Goal: Information Seeking & Learning: Check status

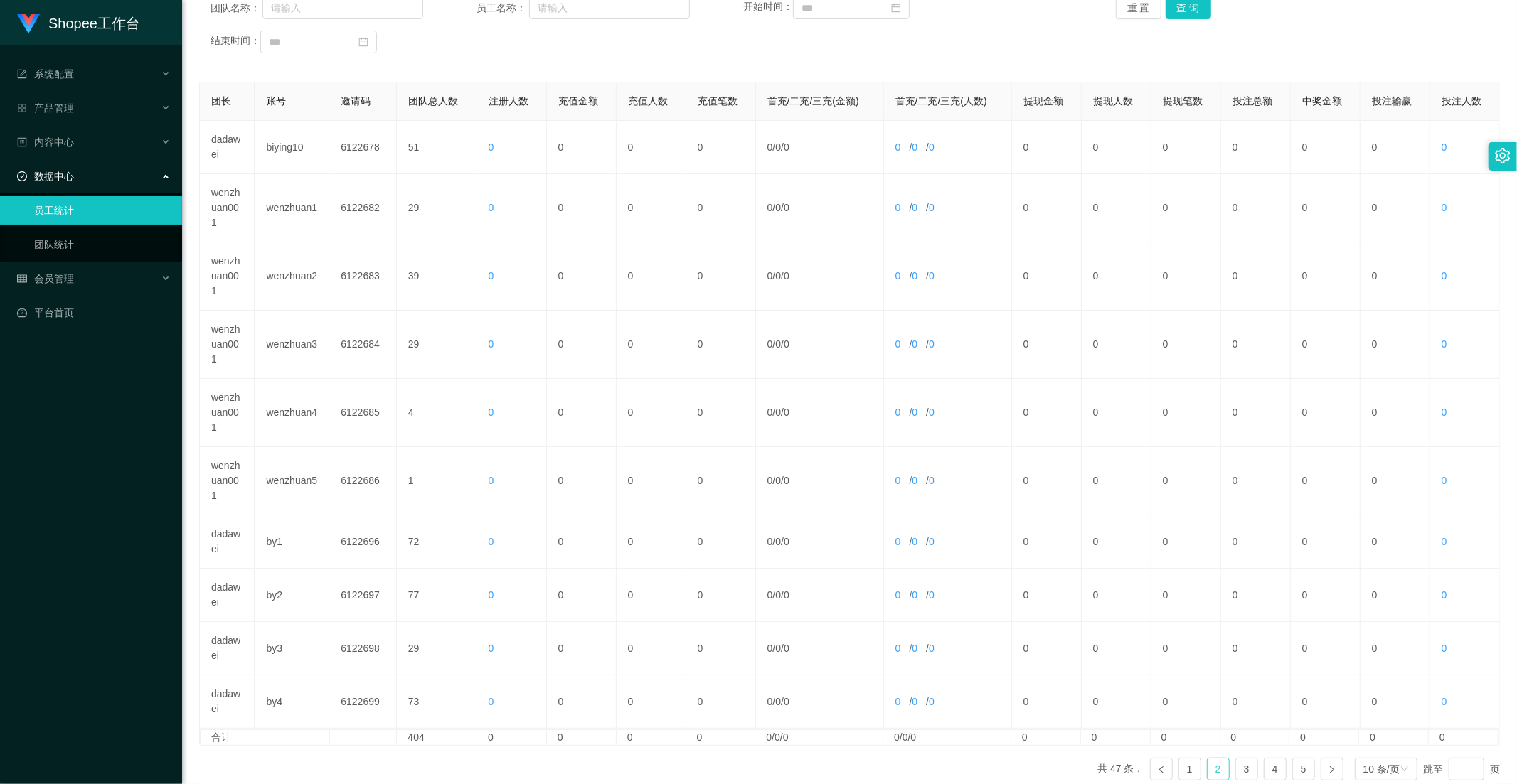
scroll to position [119, 0]
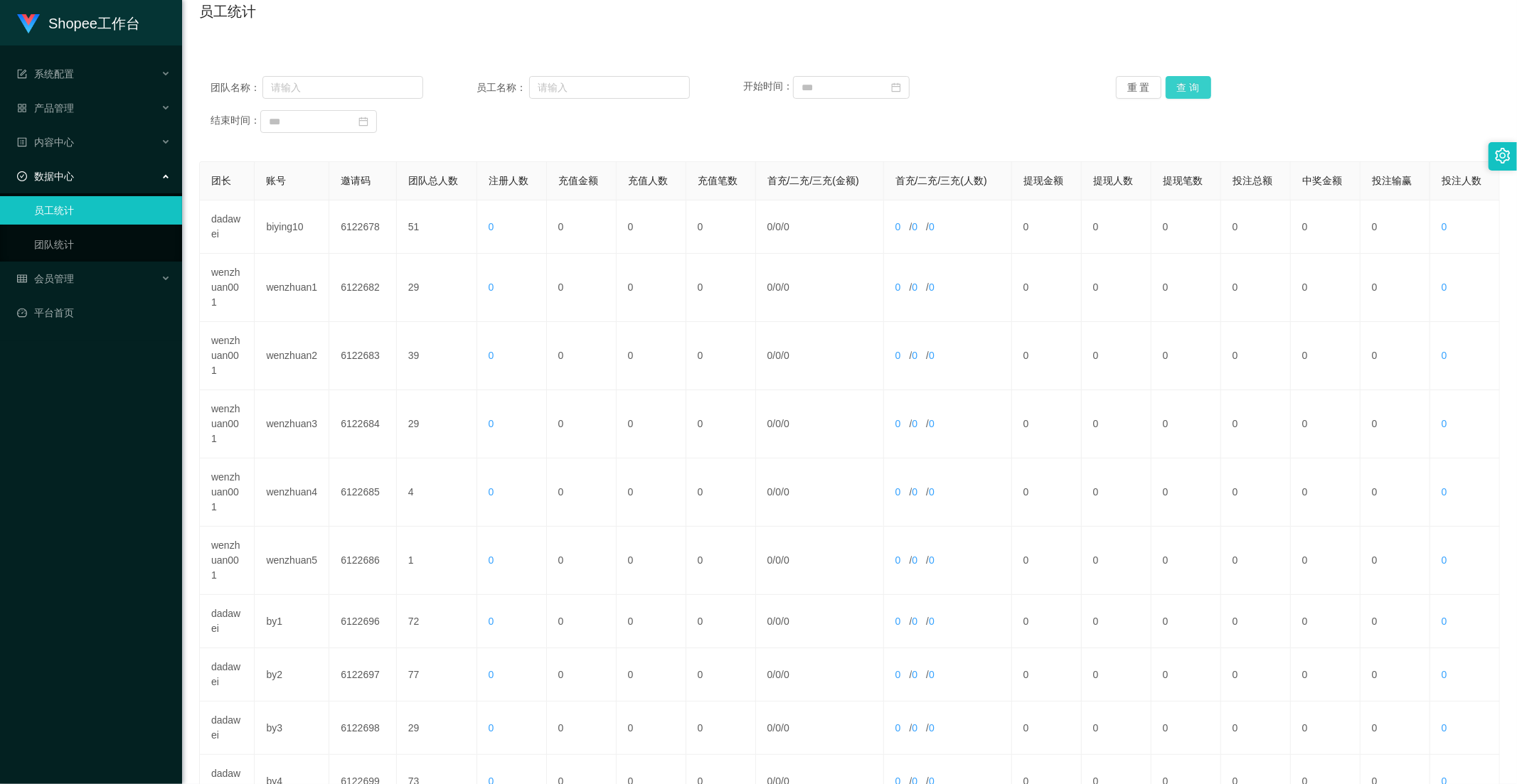
click at [1176, 89] on button "查 询" at bounding box center [1189, 87] width 45 height 23
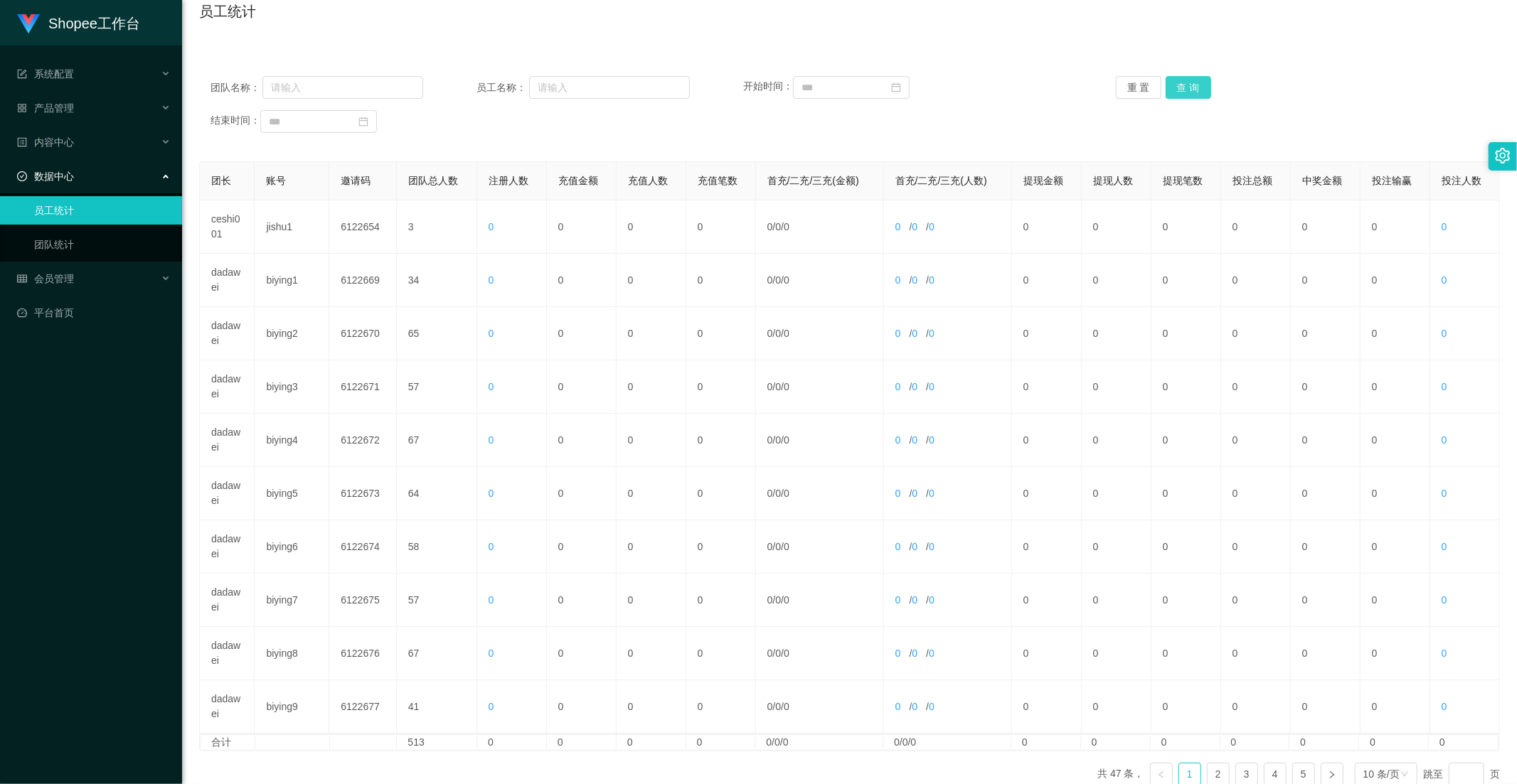
scroll to position [0, 0]
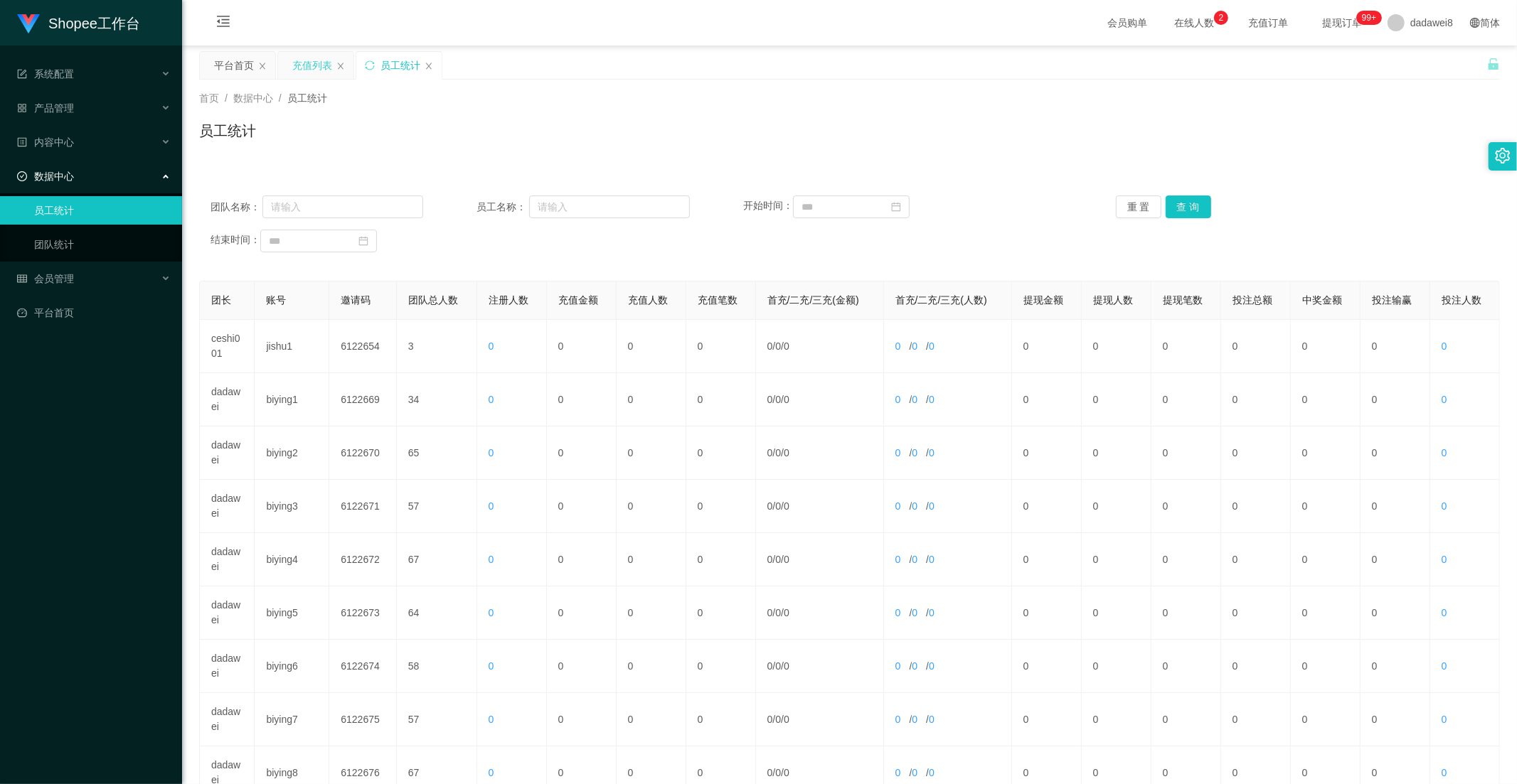
click at [320, 73] on div "充值列表" at bounding box center [312, 65] width 39 height 27
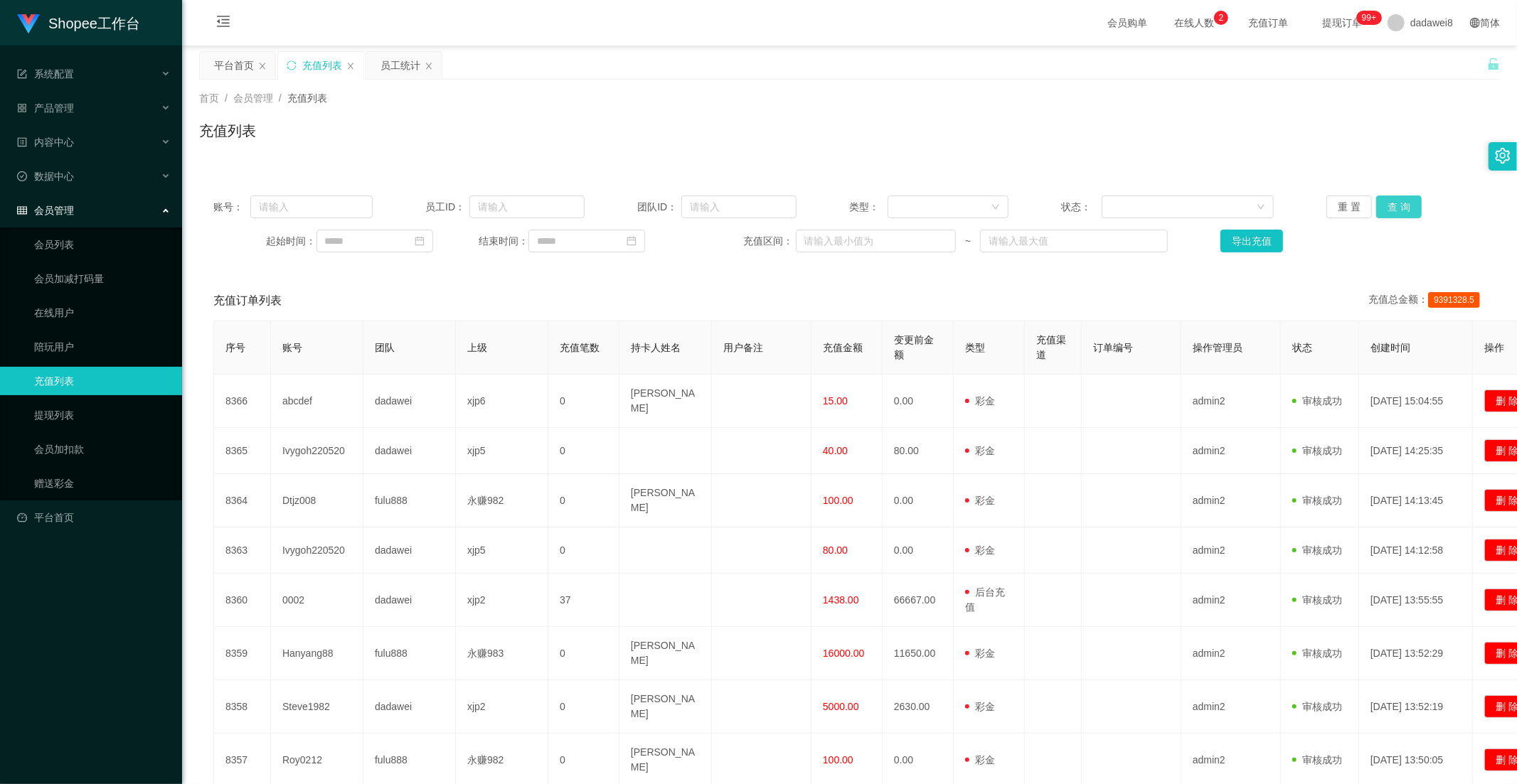
click at [1378, 206] on button "查 询" at bounding box center [1399, 207] width 45 height 23
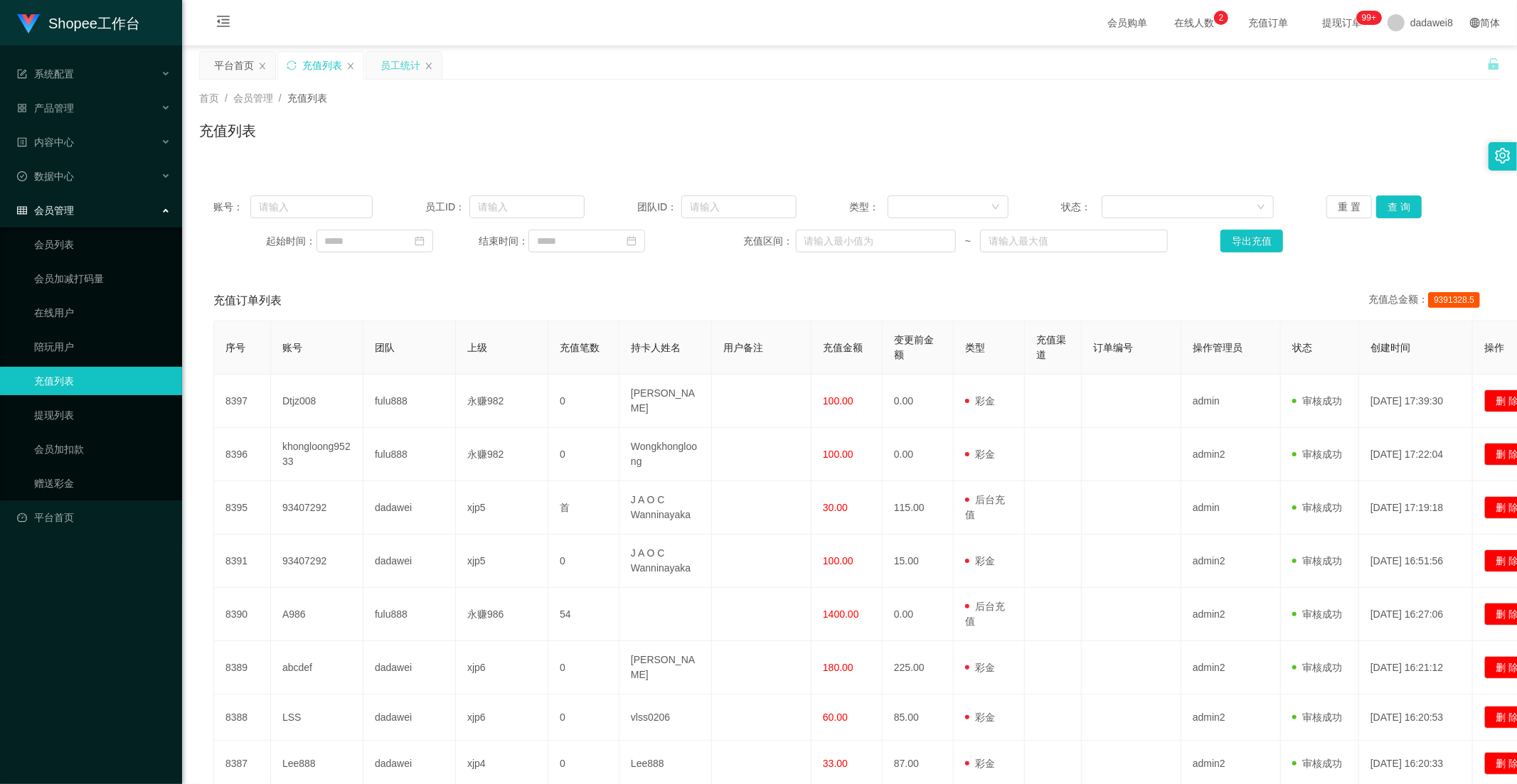
click at [393, 59] on div "员工统计" at bounding box center [400, 65] width 39 height 27
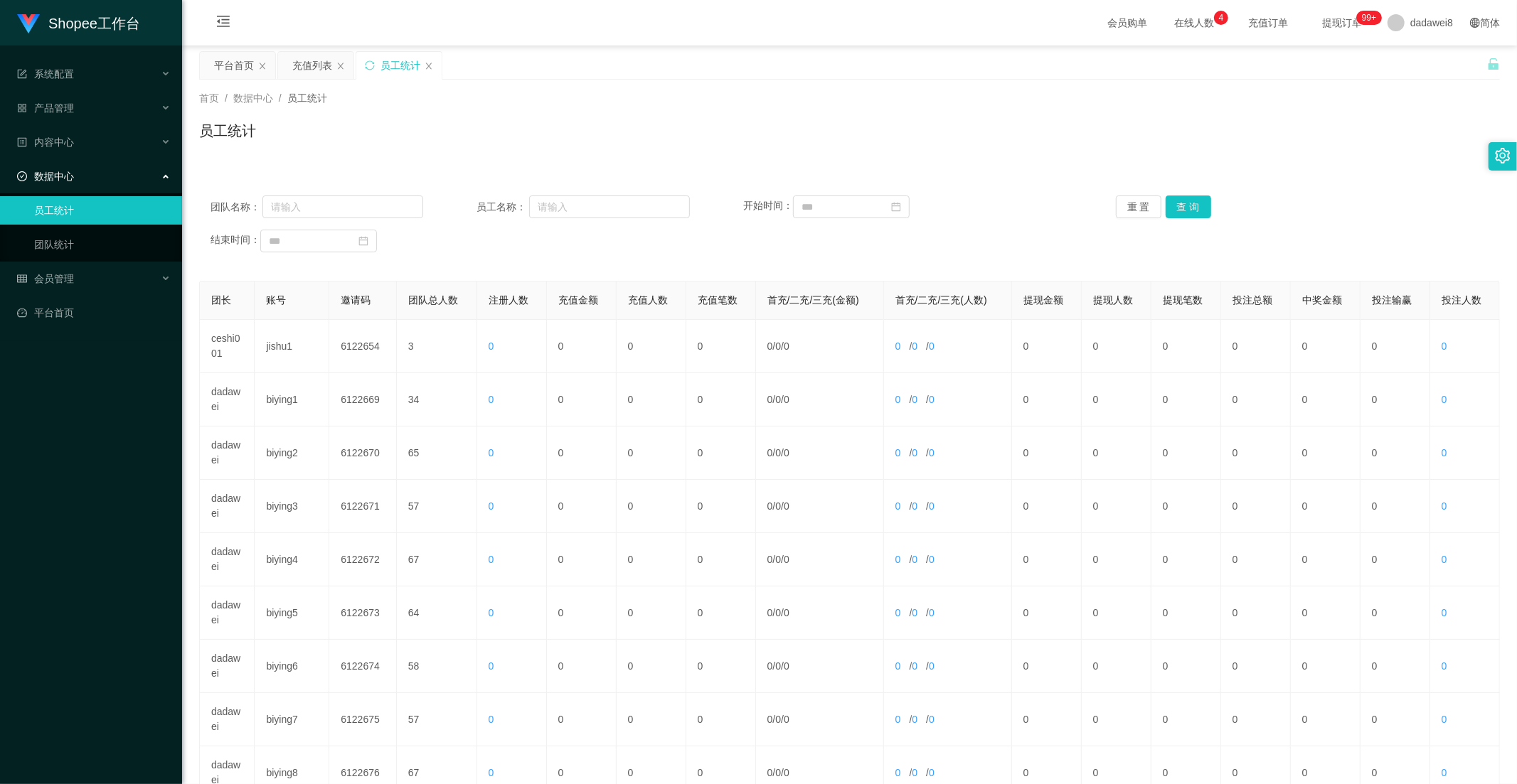
scroll to position [199, 0]
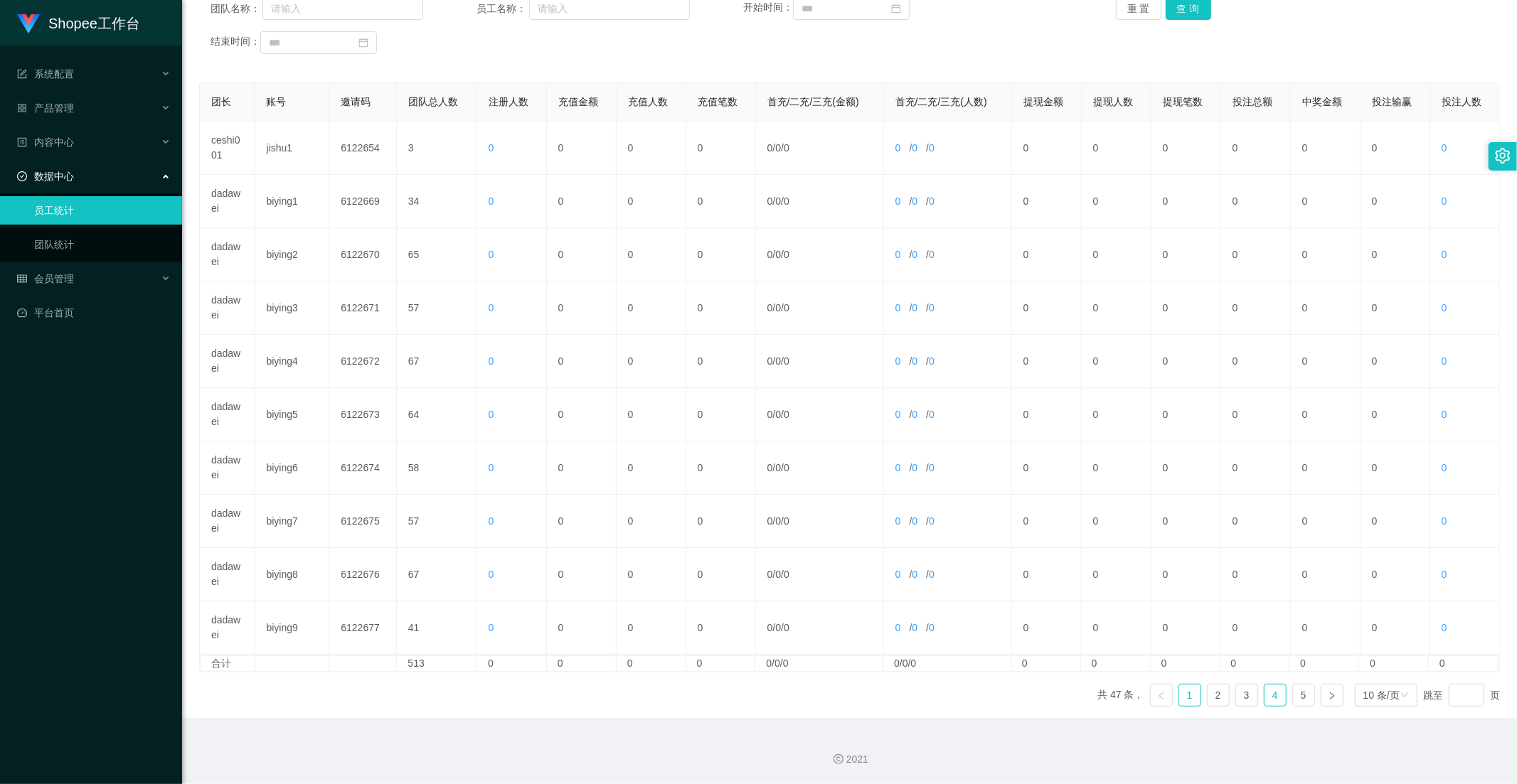
click at [1271, 685] on link "4" at bounding box center [1276, 695] width 22 height 22
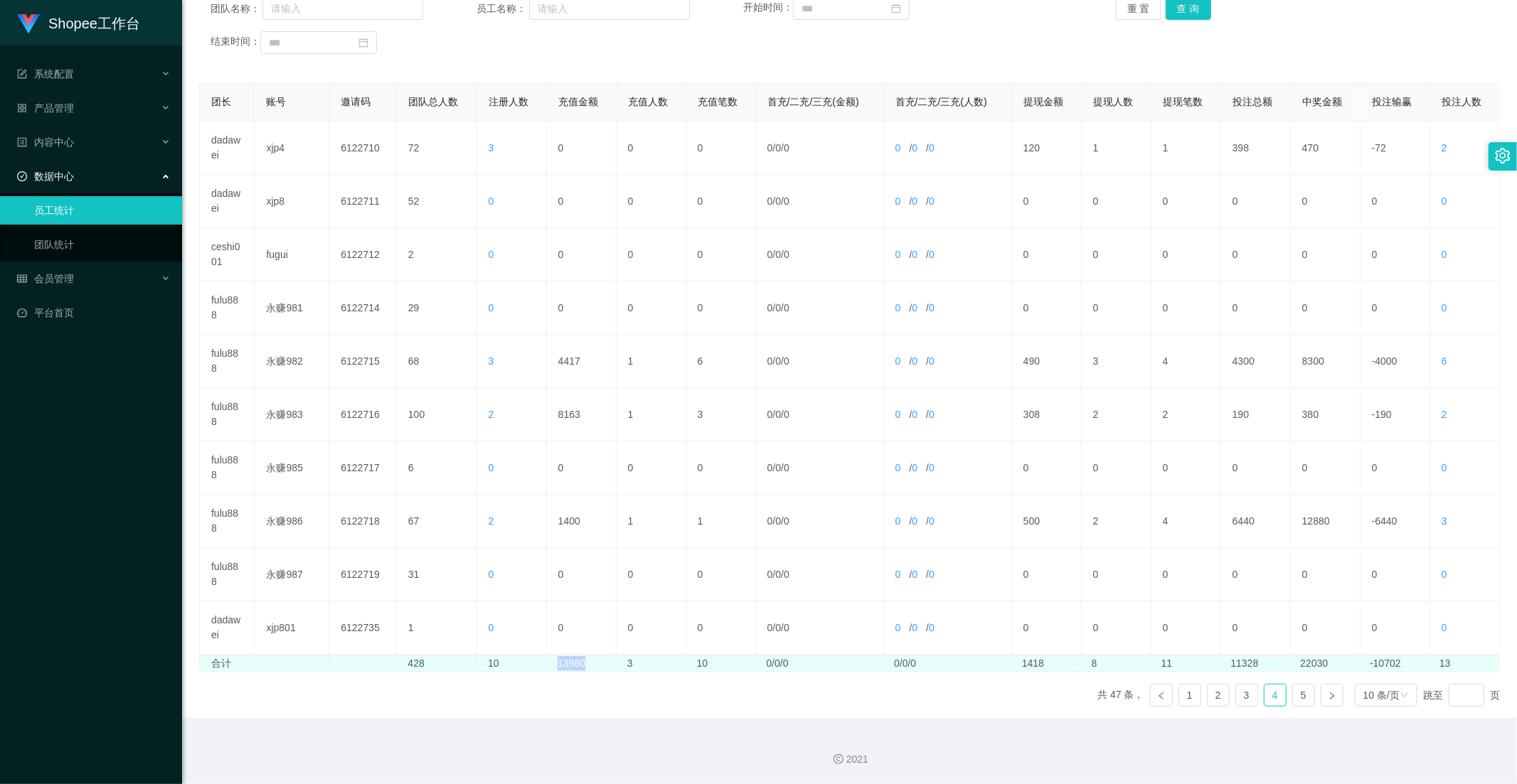
drag, startPoint x: 587, startPoint y: 662, endPoint x: 553, endPoint y: 662, distance: 34.0
click at [553, 662] on td "13980" at bounding box center [581, 664] width 70 height 15
click at [552, 660] on td "13980" at bounding box center [581, 664] width 70 height 15
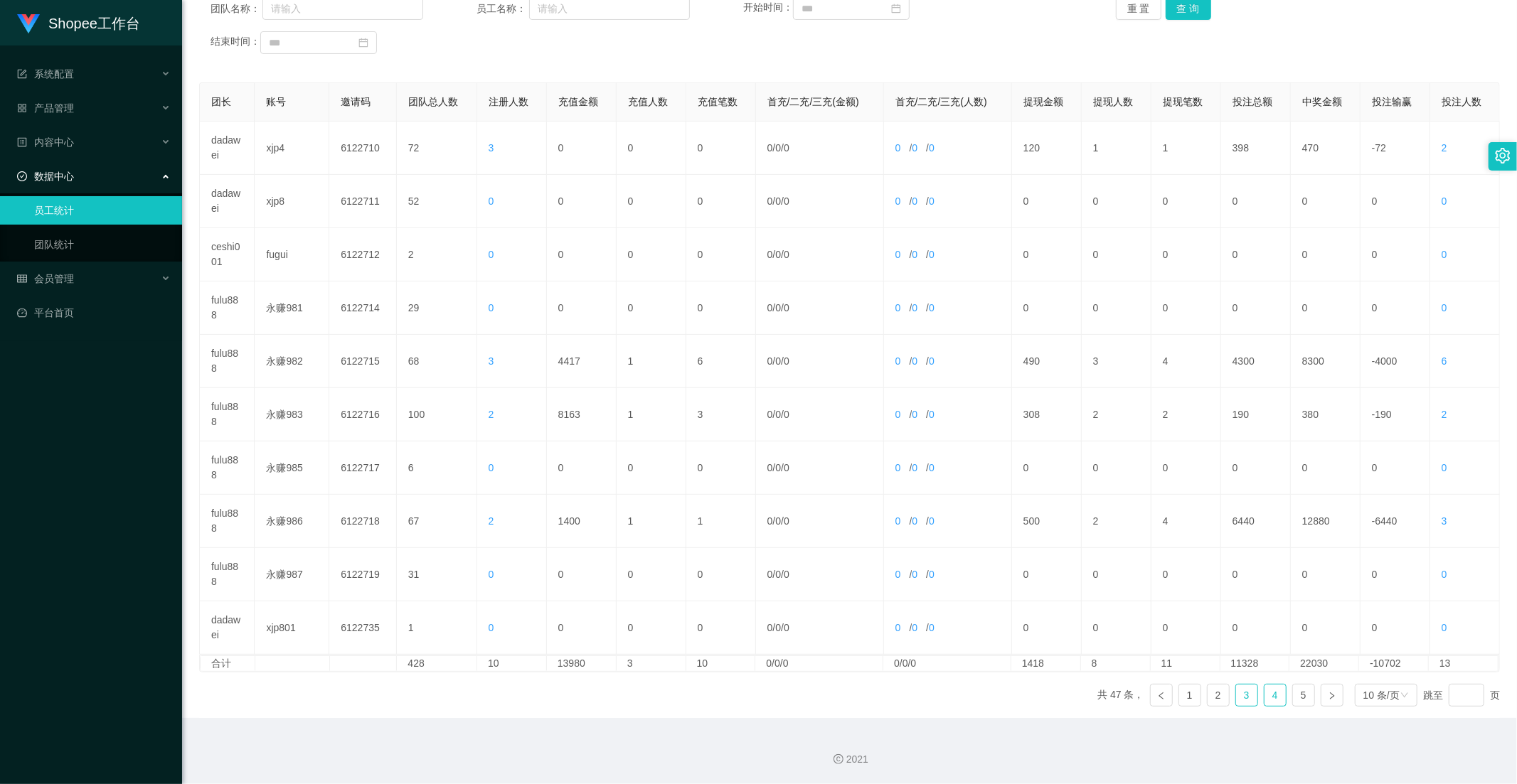
click at [1241, 688] on link "3" at bounding box center [1247, 695] width 22 height 22
click at [621, 695] on div "团长 账号 邀请码 团队总人数 注册人数 充值金额 充值人数 充值笔数 首充/二充/三充(金额) 首充/二充/三充(人数) 提现金额 提现人数 提现笔数 投注…" at bounding box center [849, 401] width 1301 height 636
